Goal: Task Accomplishment & Management: Manage account settings

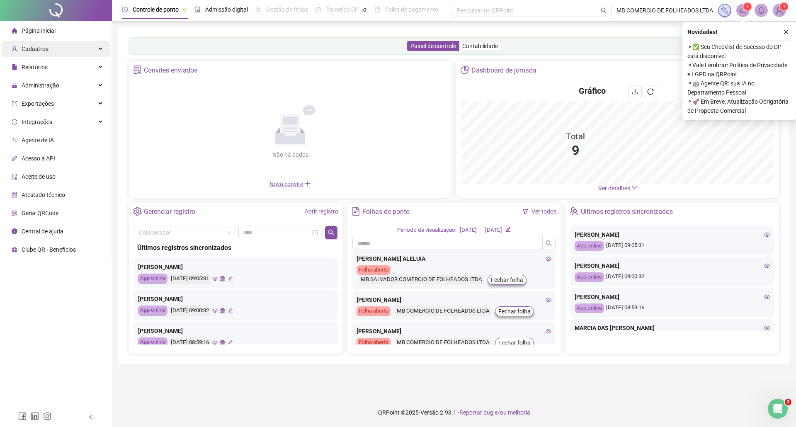
click at [50, 50] on div "Cadastros" at bounding box center [56, 49] width 108 height 17
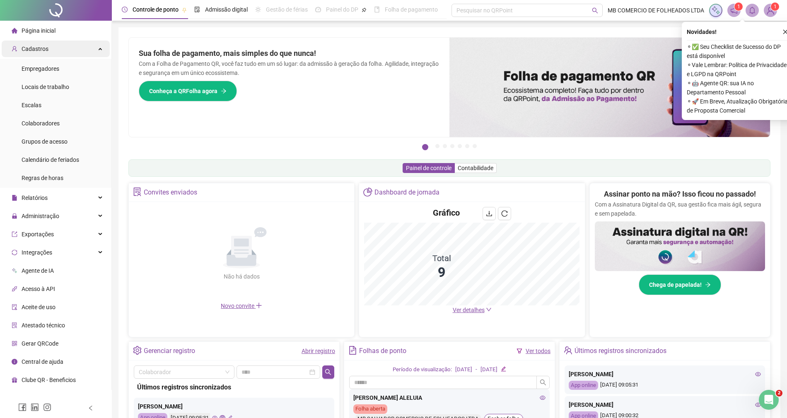
click at [62, 54] on div "Cadastros" at bounding box center [56, 49] width 108 height 17
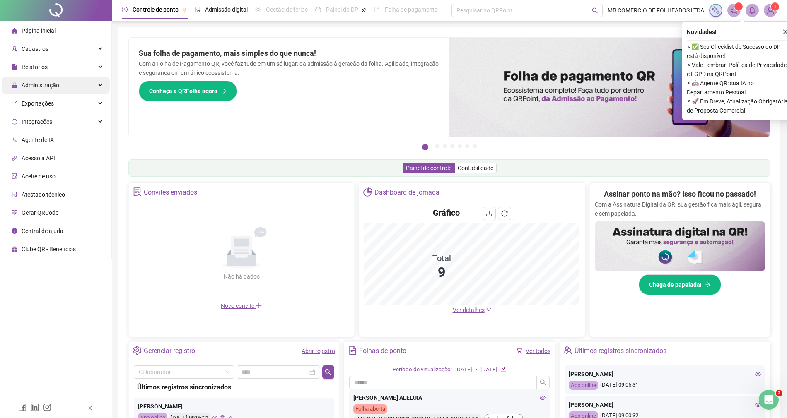
click at [55, 82] on span "Administração" at bounding box center [41, 85] width 38 height 7
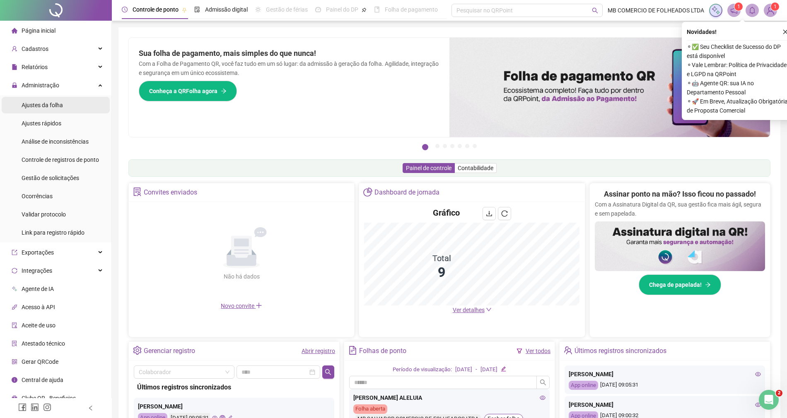
click at [56, 106] on span "Ajustes da folha" at bounding box center [42, 105] width 41 height 7
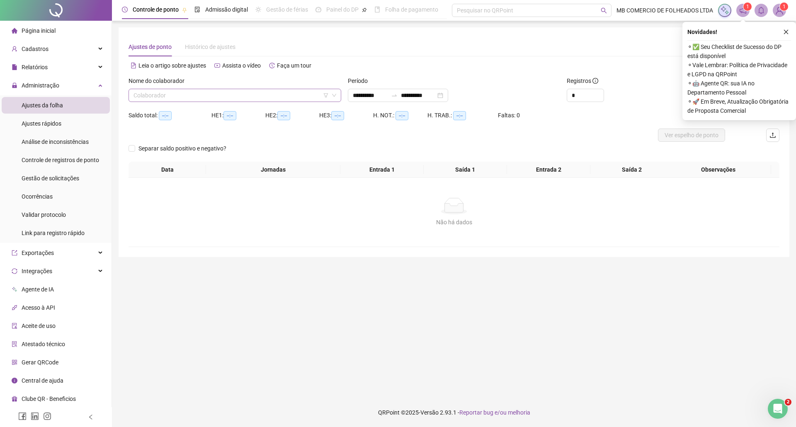
click at [241, 101] on input "search" at bounding box center [230, 95] width 195 height 12
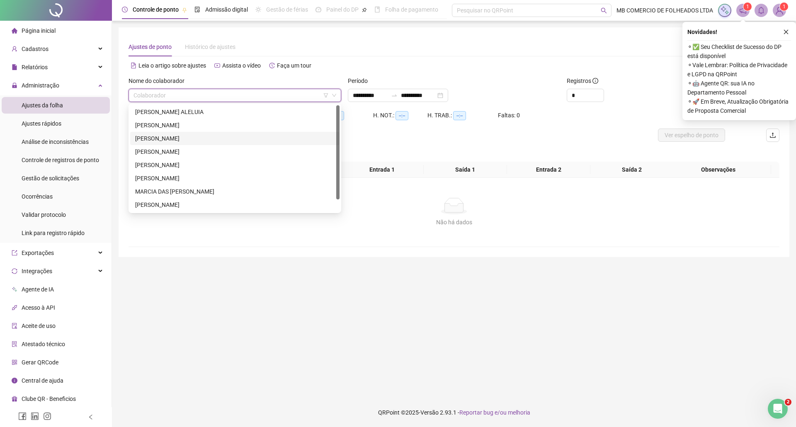
click at [155, 138] on div "[PERSON_NAME]" at bounding box center [234, 138] width 199 height 9
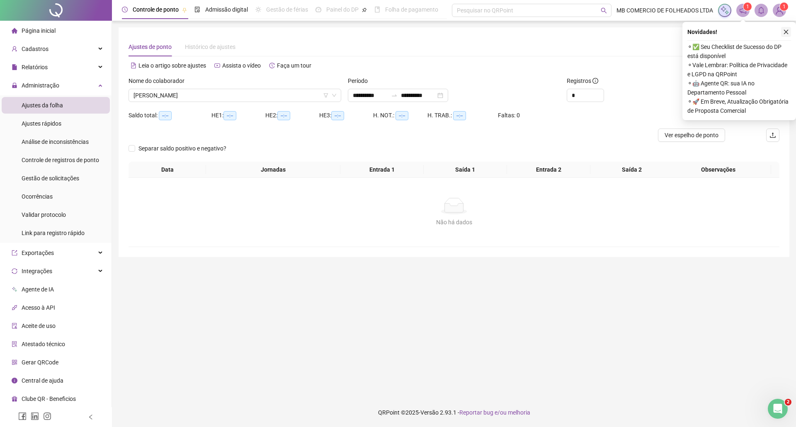
click at [785, 29] on icon "close" at bounding box center [786, 32] width 6 height 6
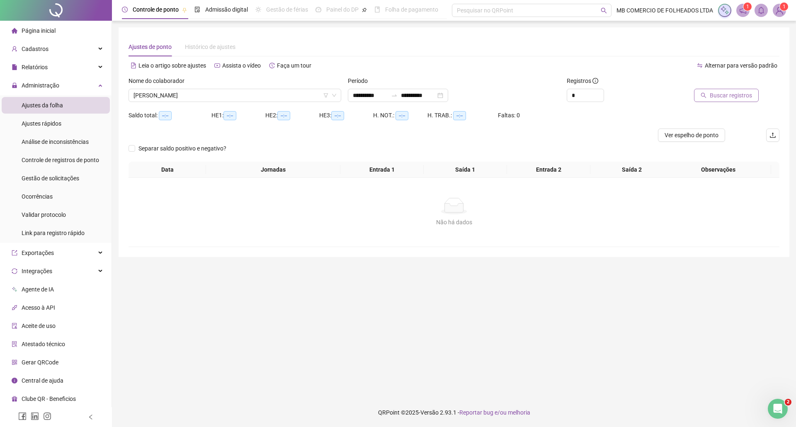
click at [710, 94] on span "Buscar registros" at bounding box center [730, 95] width 42 height 9
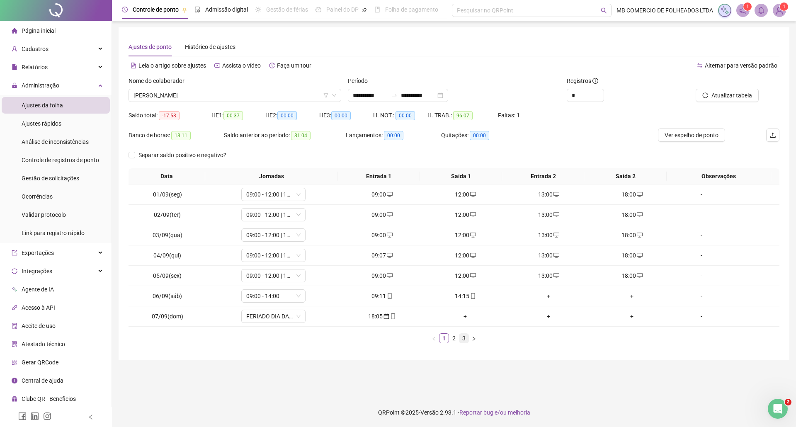
click at [463, 340] on link "3" at bounding box center [463, 338] width 9 height 9
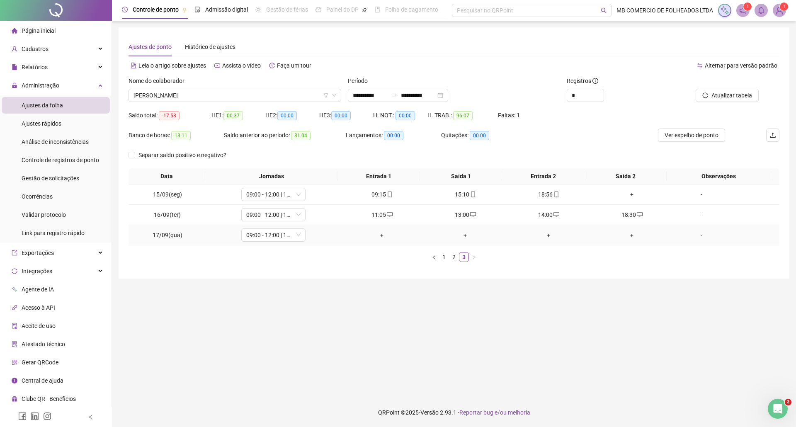
click at [380, 236] on div "+" at bounding box center [381, 234] width 77 height 9
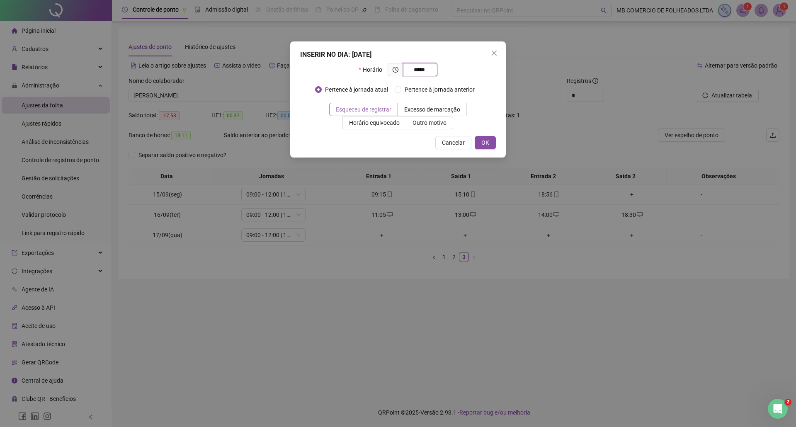
type input "*****"
click at [344, 111] on span "Esqueceu de registrar" at bounding box center [364, 109] width 56 height 7
click at [479, 143] on button "OK" at bounding box center [484, 142] width 21 height 13
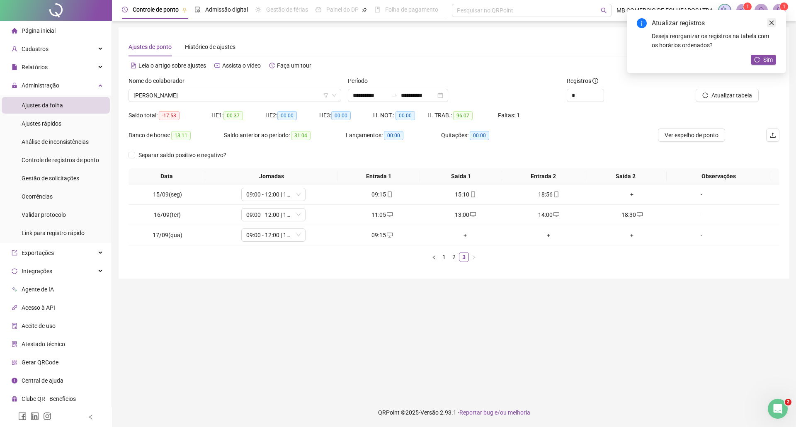
click at [772, 21] on icon "close" at bounding box center [771, 23] width 6 height 6
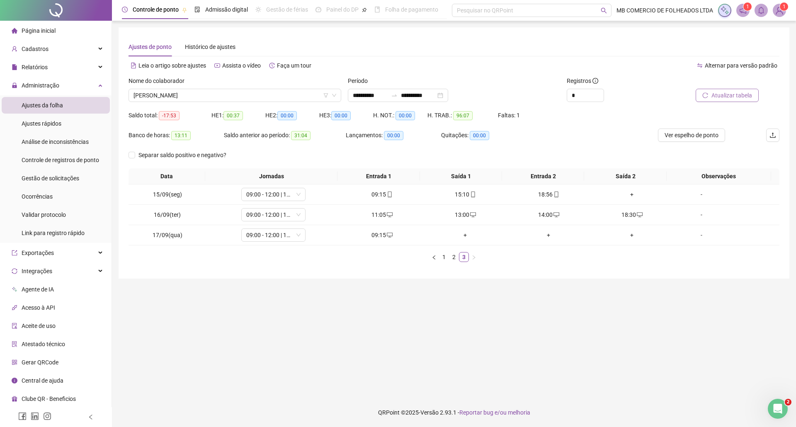
click at [723, 98] on span "Atualizar tabela" at bounding box center [731, 95] width 41 height 9
click at [19, 32] on div "Página inicial" at bounding box center [34, 30] width 44 height 17
